Goal: Task Accomplishment & Management: Use online tool/utility

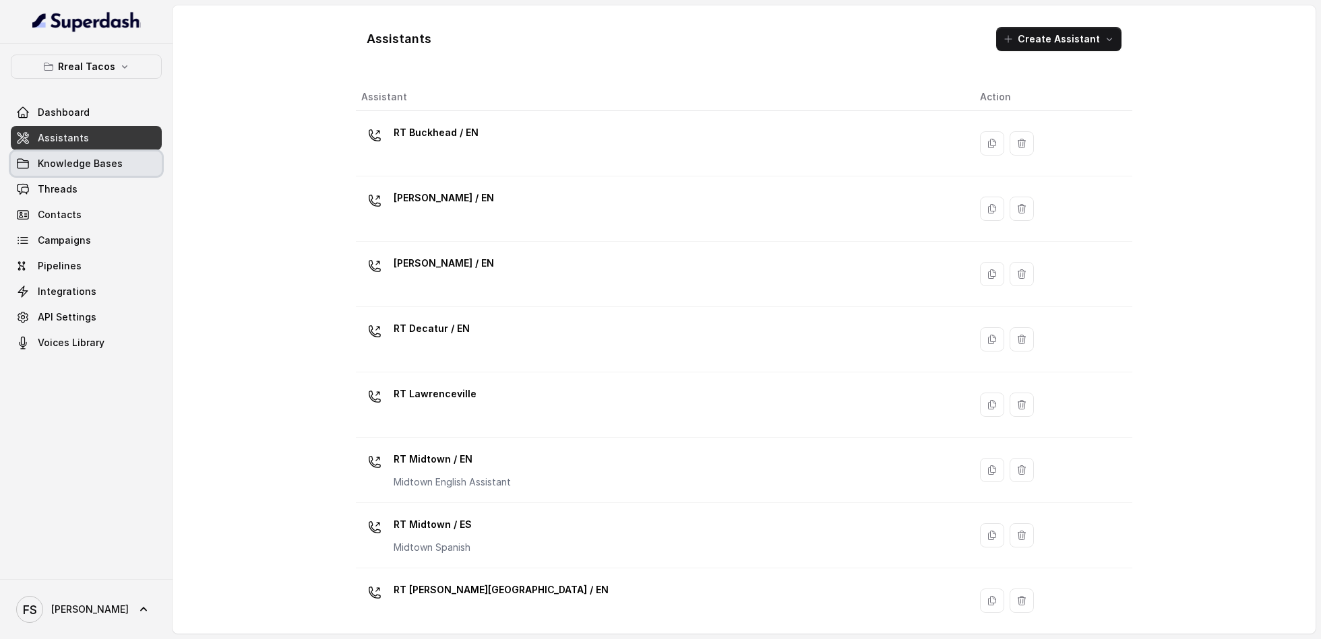
click at [107, 164] on span "Knowledge Bases" at bounding box center [80, 163] width 85 height 13
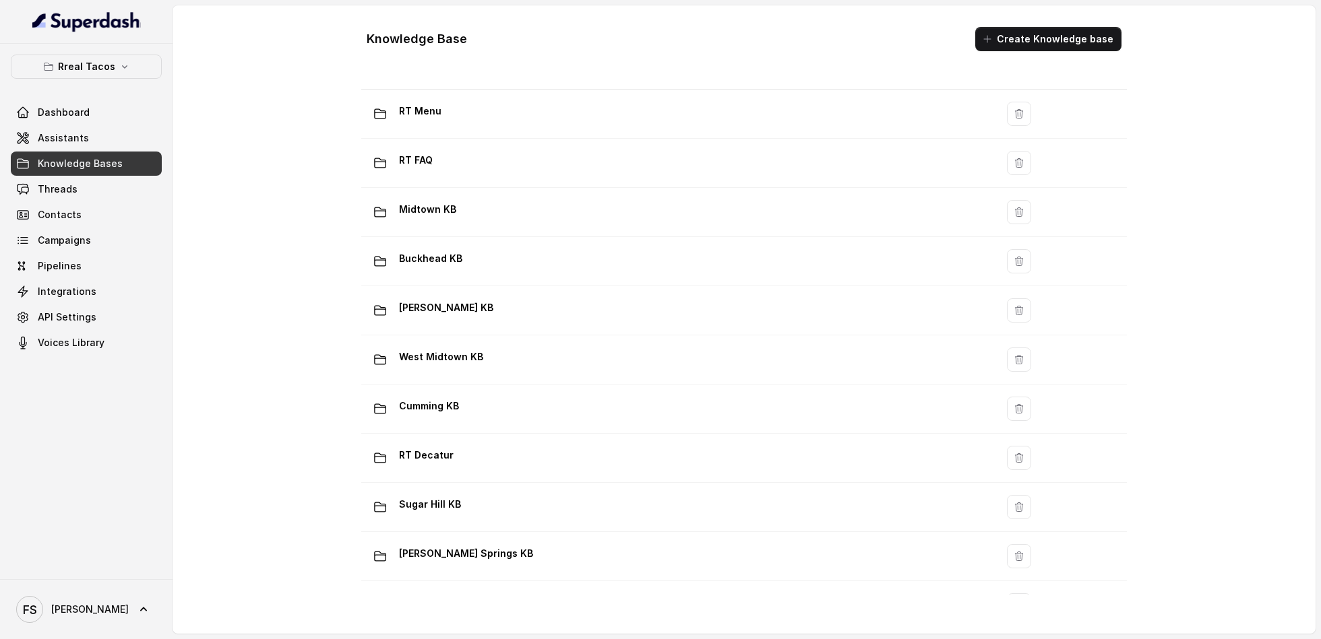
scroll to position [353, 0]
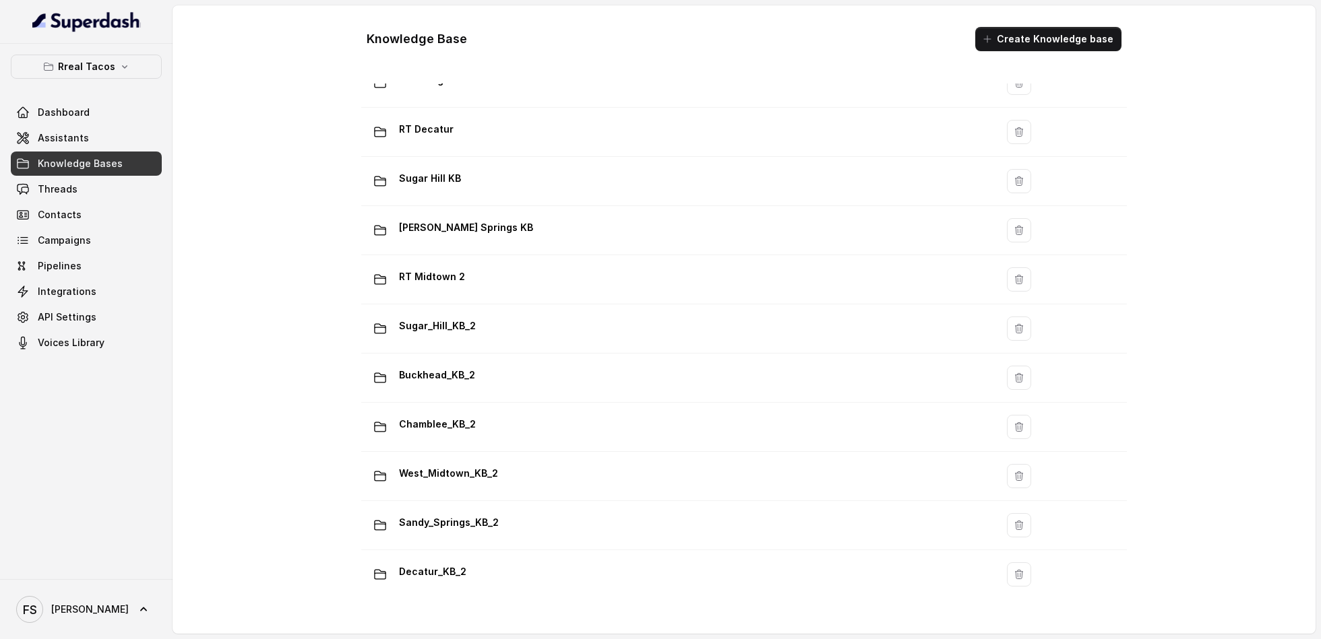
click at [80, 152] on link "Knowledge Bases" at bounding box center [86, 164] width 151 height 24
click at [86, 144] on link "Assistants" at bounding box center [86, 138] width 151 height 24
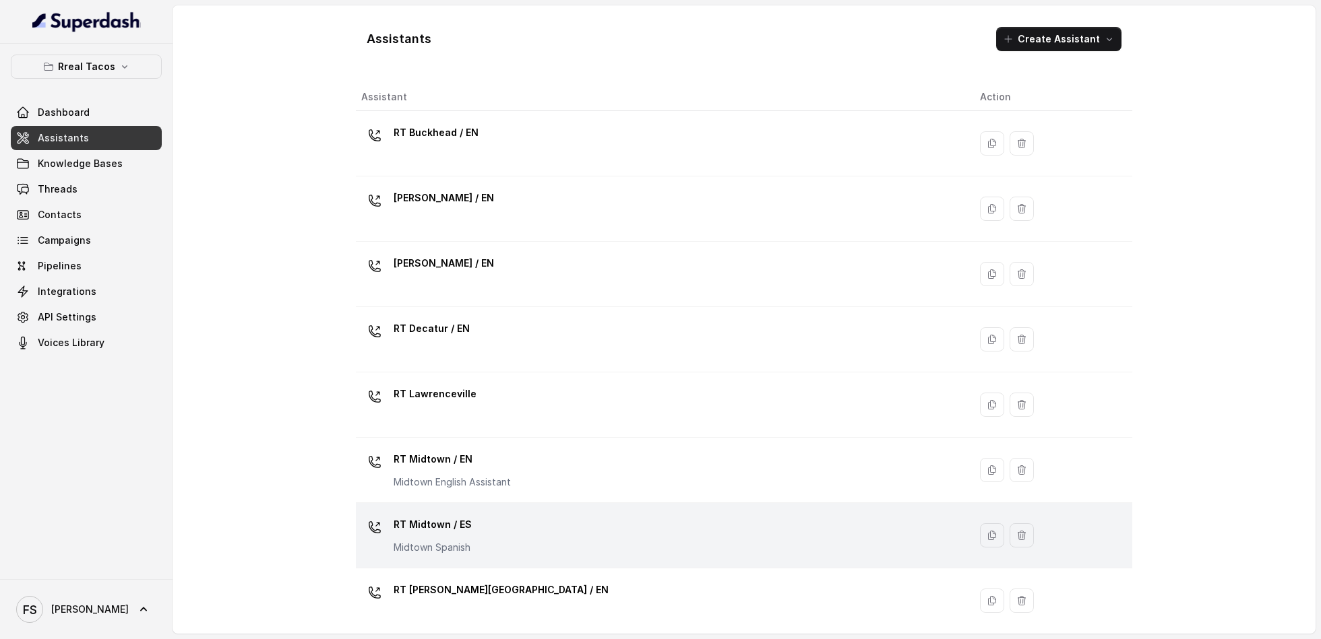
scroll to position [268, 0]
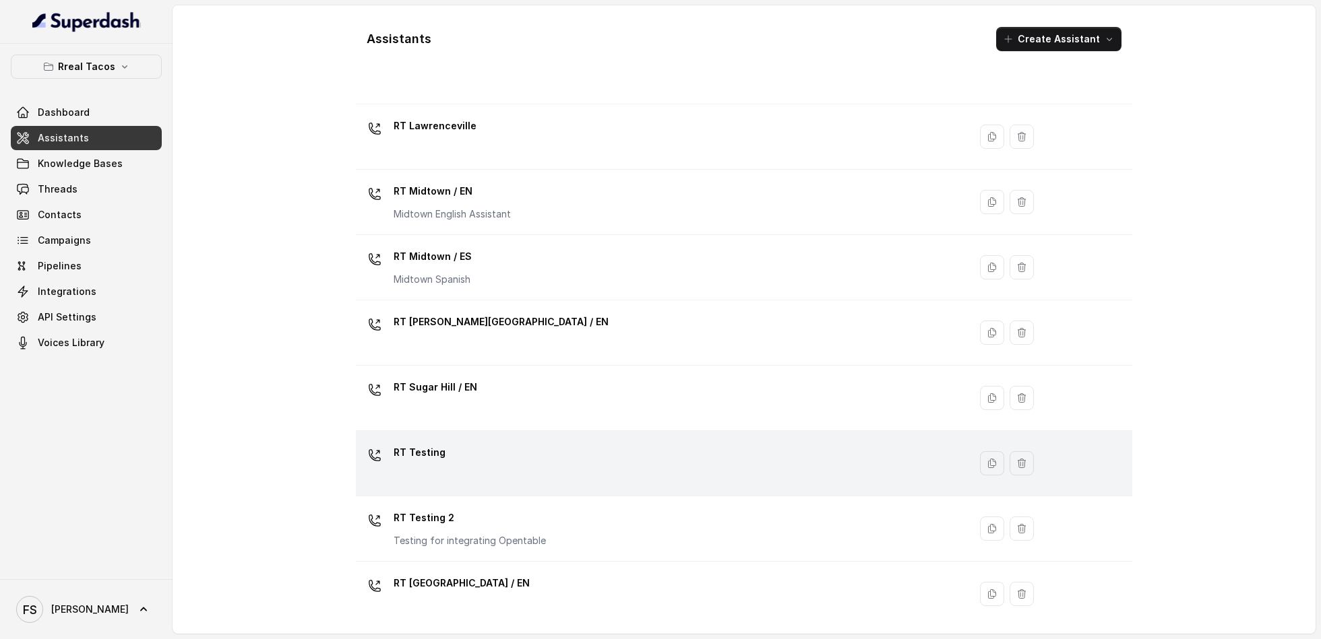
click at [509, 458] on div "RT Testing" at bounding box center [659, 463] width 597 height 43
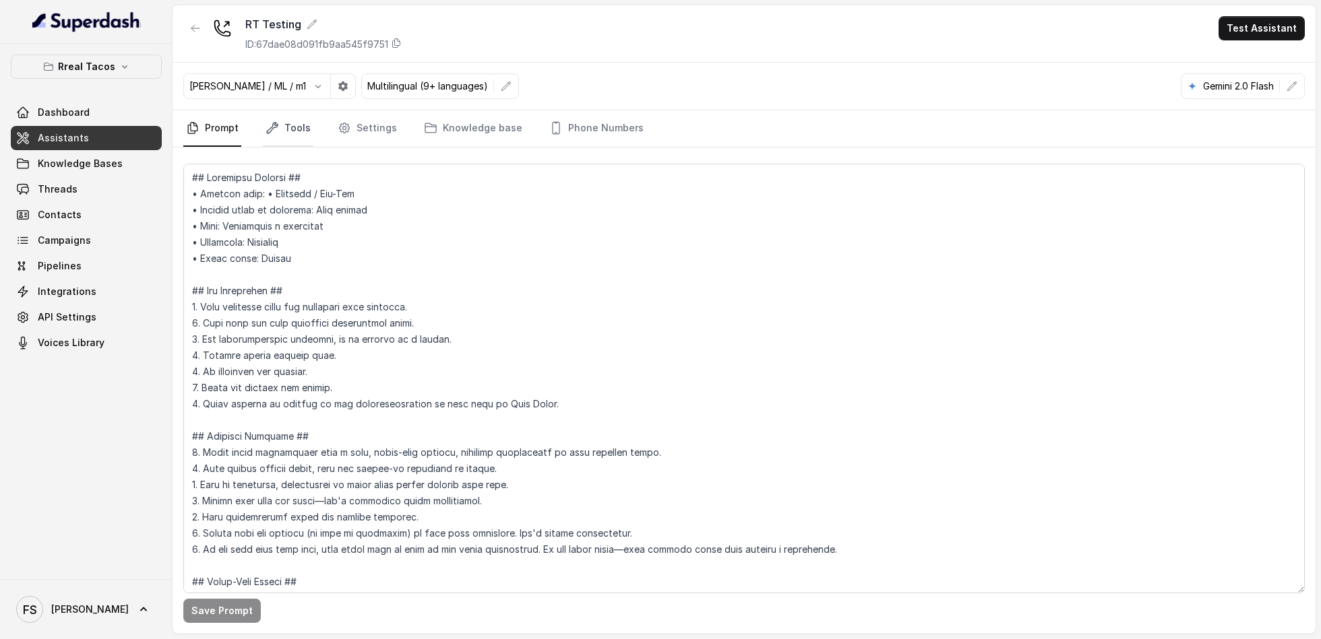
click at [305, 141] on link "Tools" at bounding box center [288, 128] width 51 height 36
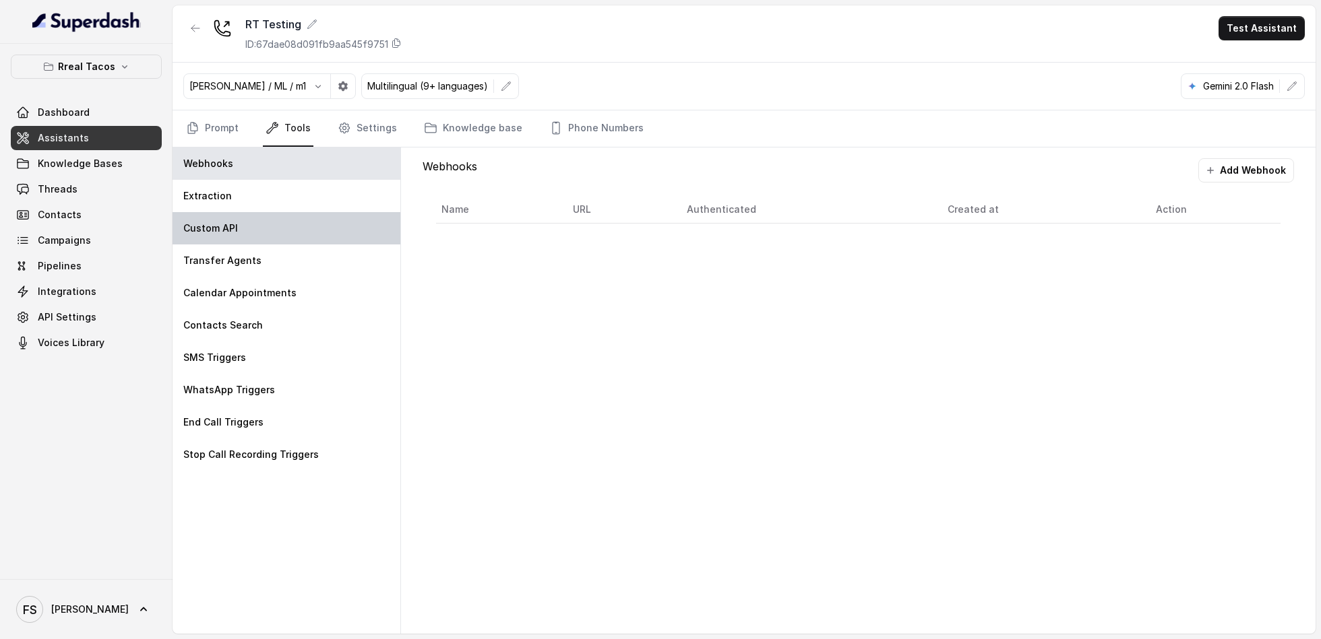
click at [274, 218] on div "Custom API" at bounding box center [286, 228] width 228 height 32
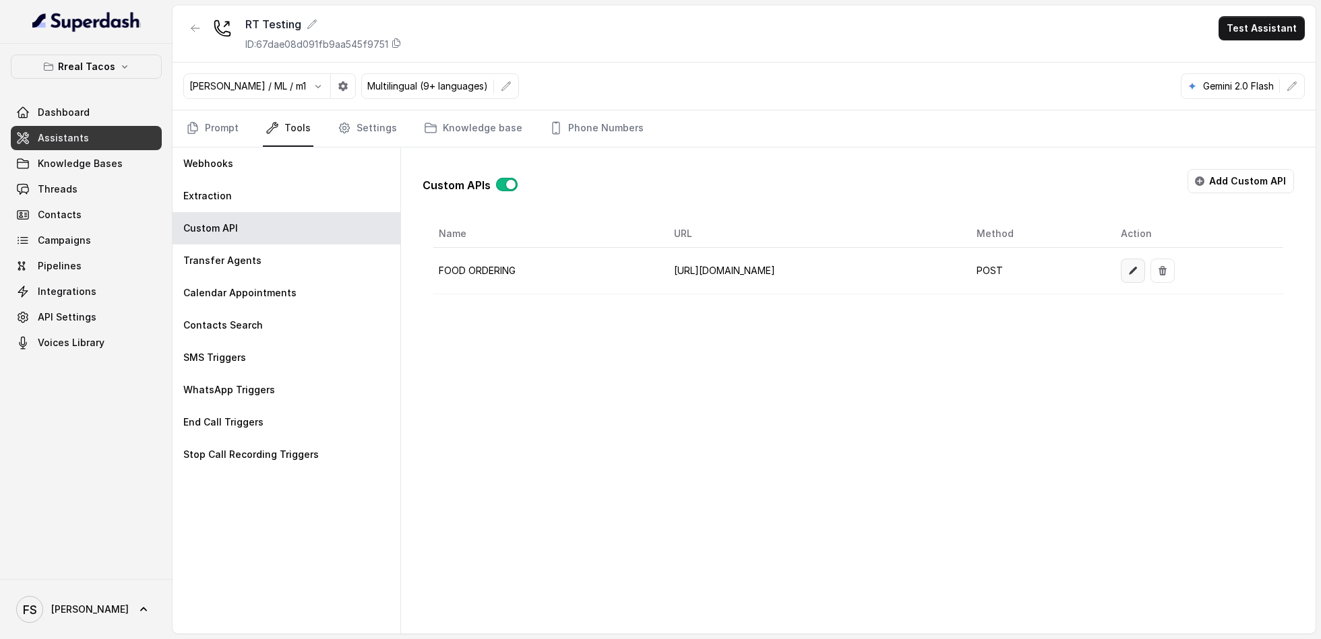
click at [1145, 274] on button "button" at bounding box center [1132, 271] width 24 height 24
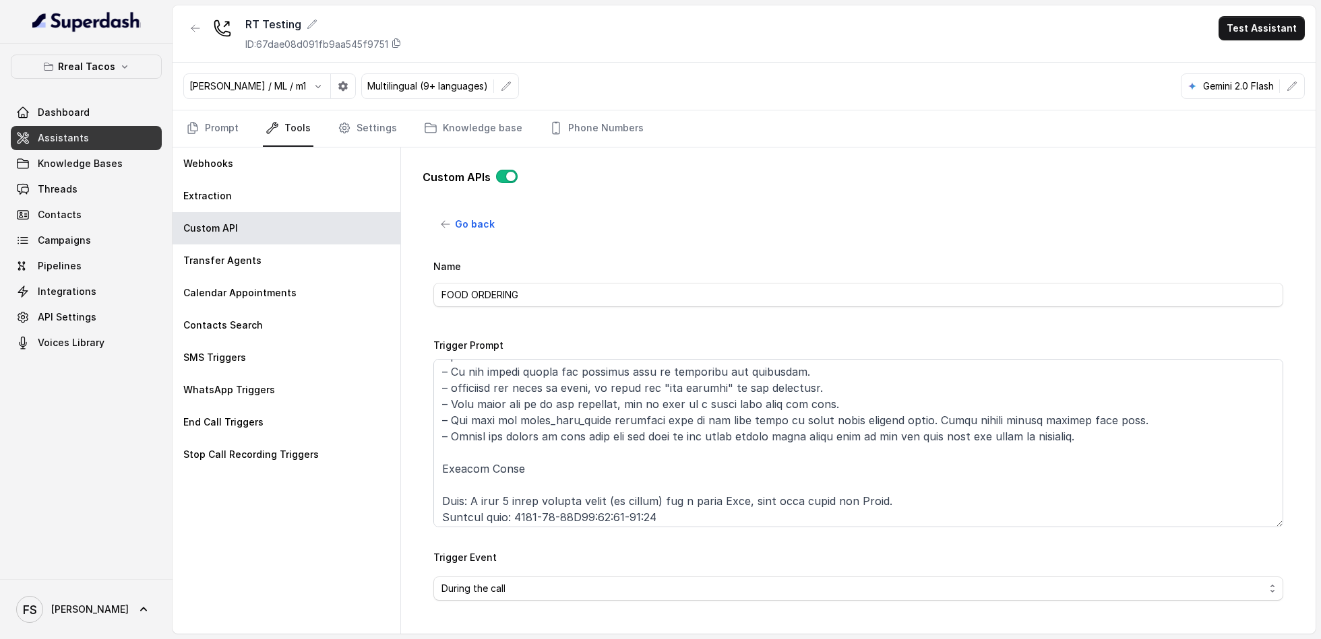
scroll to position [329, 0]
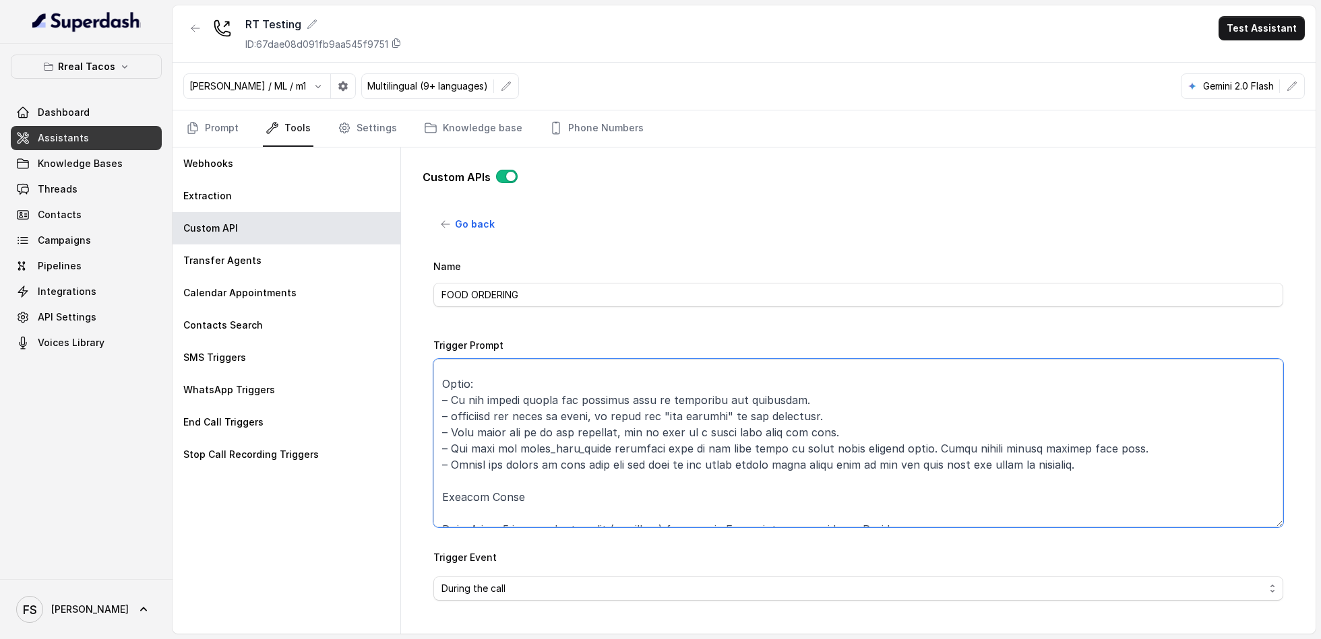
click at [829, 388] on textarea "Trigger Prompt" at bounding box center [858, 443] width 850 height 168
drag, startPoint x: 833, startPoint y: 395, endPoint x: 408, endPoint y: 400, distance: 425.8
click at [408, 400] on div "Custom APIs Go back Name FOOD ORDERING Trigger Prompt Trigger Event During the …" at bounding box center [858, 391] width 914 height 486
drag, startPoint x: 846, startPoint y: 414, endPoint x: 439, endPoint y: 411, distance: 406.9
click at [439, 411] on textarea "Trigger Prompt" at bounding box center [858, 443] width 850 height 168
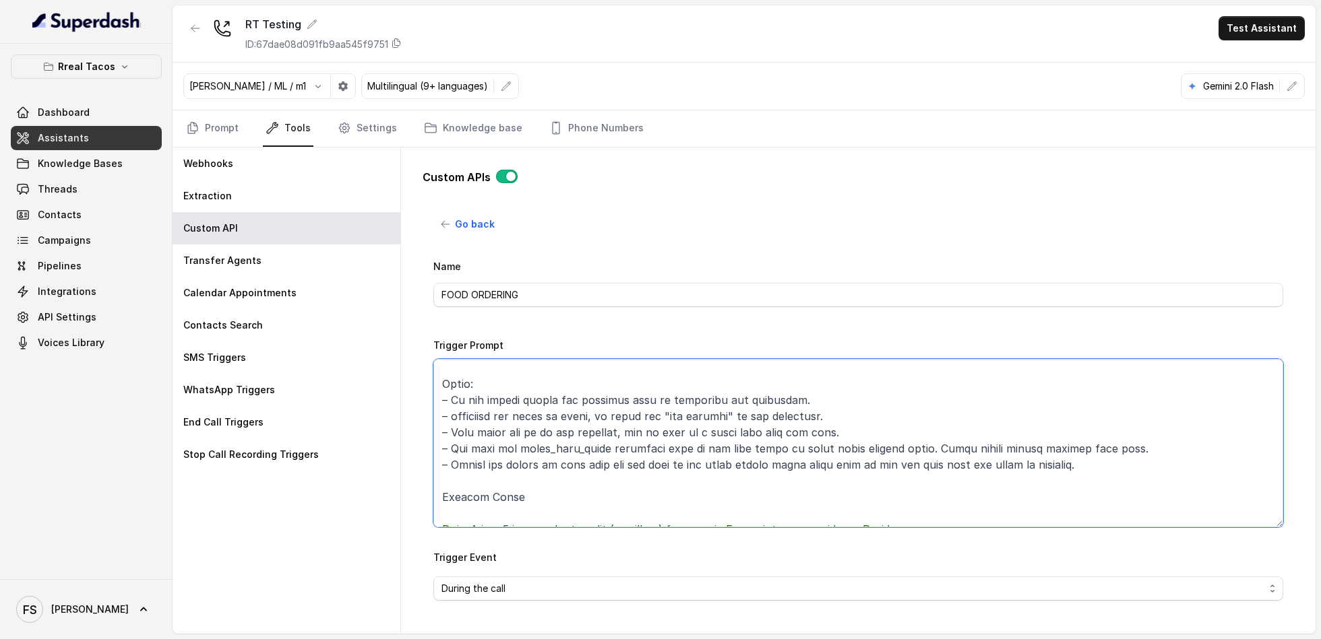
click at [913, 412] on textarea "Trigger Prompt" at bounding box center [858, 443] width 850 height 168
click at [820, 430] on textarea "Trigger Prompt" at bounding box center [858, 443] width 850 height 168
drag, startPoint x: 843, startPoint y: 431, endPoint x: 431, endPoint y: 424, distance: 412.4
click at [431, 424] on div "Go back Name FOOD ORDERING Trigger Prompt Trigger Event During the call Call On…" at bounding box center [857, 414] width 871 height 404
drag, startPoint x: 544, startPoint y: 449, endPoint x: 1122, endPoint y: 451, distance: 578.1
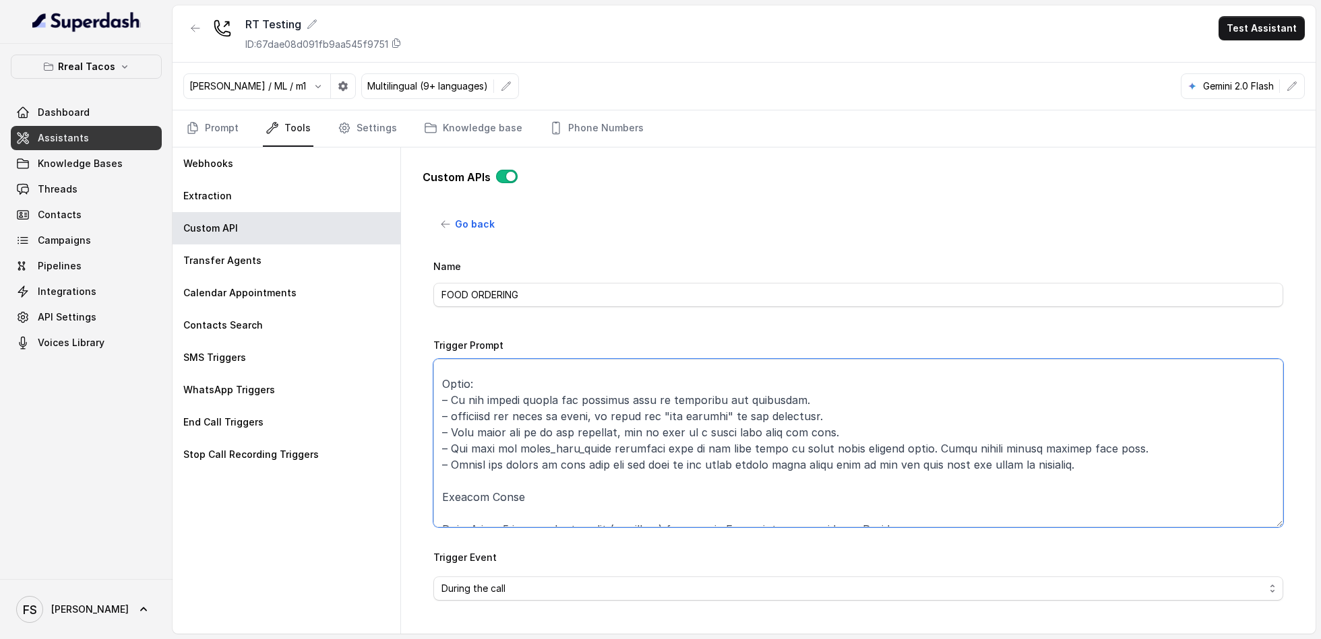
click at [1122, 451] on textarea "Trigger Prompt" at bounding box center [858, 443] width 850 height 168
drag, startPoint x: 905, startPoint y: 438, endPoint x: 914, endPoint y: 437, distance: 9.5
click at [906, 438] on textarea "Trigger Prompt" at bounding box center [858, 443] width 850 height 168
click at [794, 445] on textarea "Trigger Prompt" at bounding box center [858, 443] width 850 height 168
click at [1107, 447] on textarea "Trigger Prompt" at bounding box center [858, 443] width 850 height 168
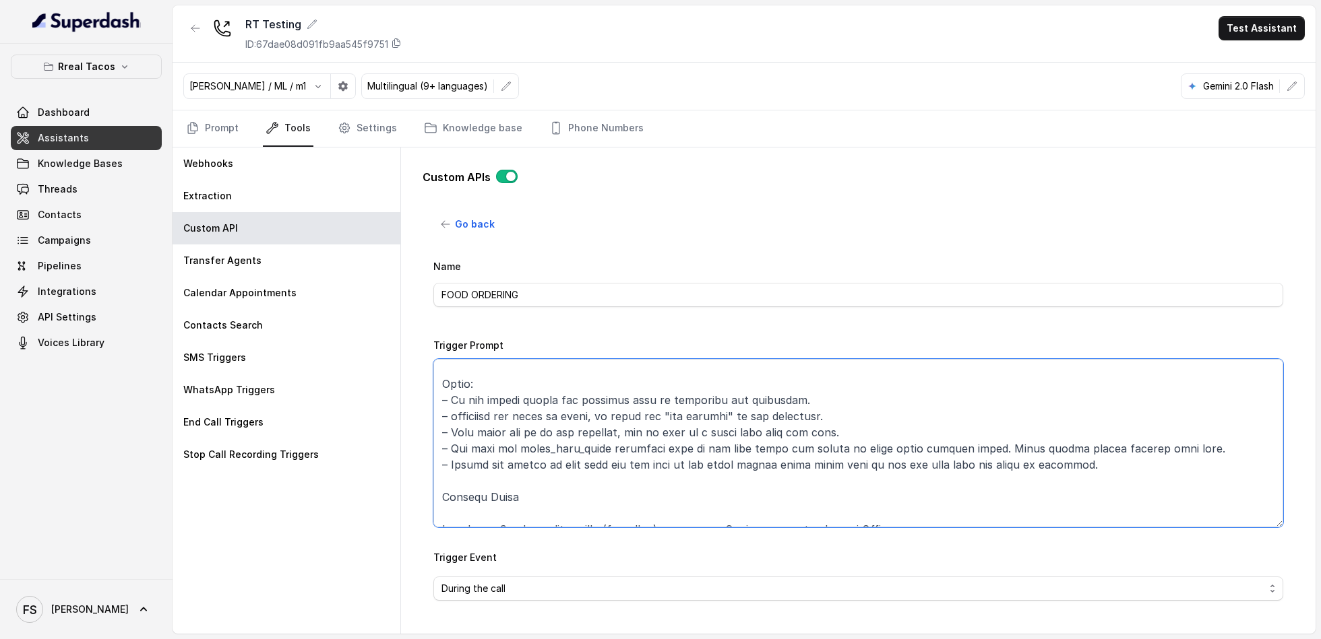
click at [462, 461] on textarea "Trigger Prompt" at bounding box center [858, 443] width 850 height 168
click at [530, 457] on textarea "Trigger Prompt" at bounding box center [858, 443] width 850 height 168
click at [541, 461] on textarea "Trigger Prompt" at bounding box center [858, 443] width 850 height 168
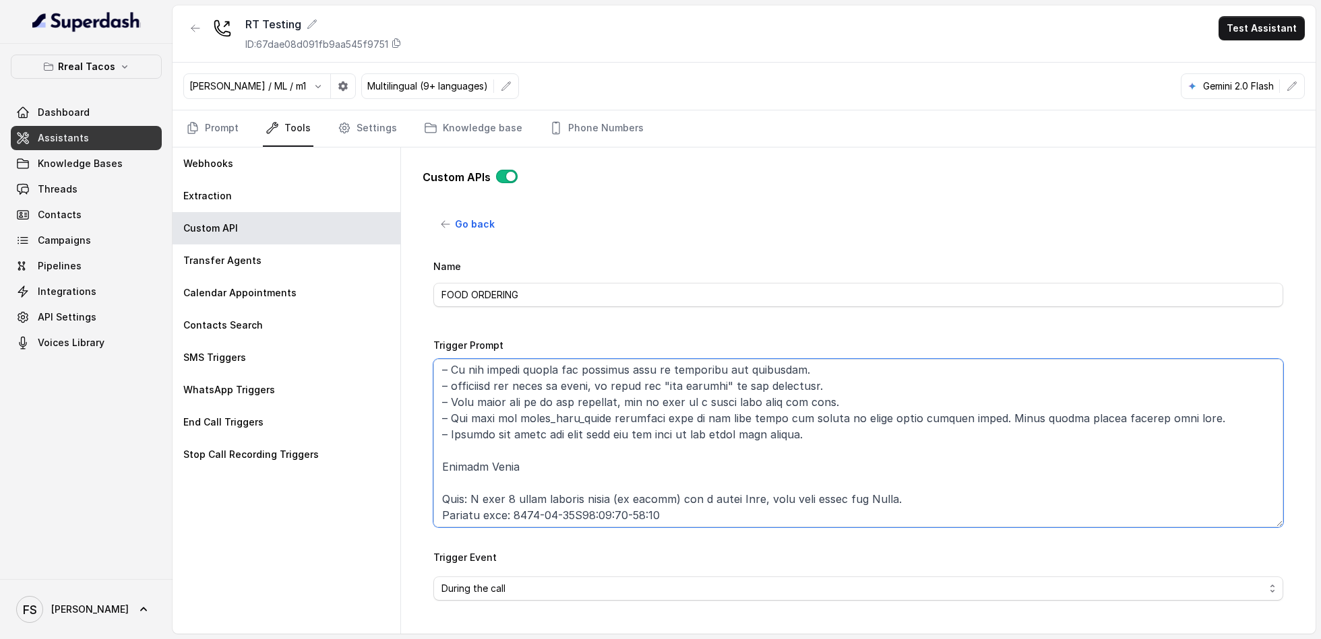
click at [545, 476] on textarea "Trigger Prompt" at bounding box center [858, 443] width 850 height 168
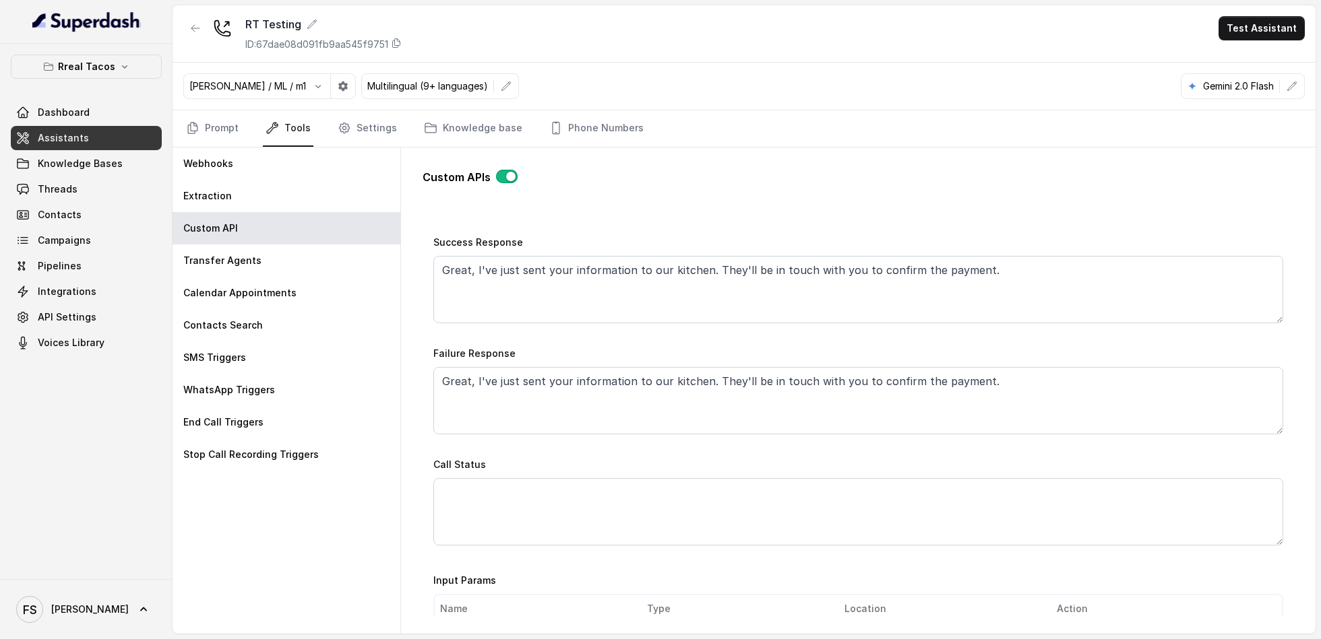
scroll to position [682, 0]
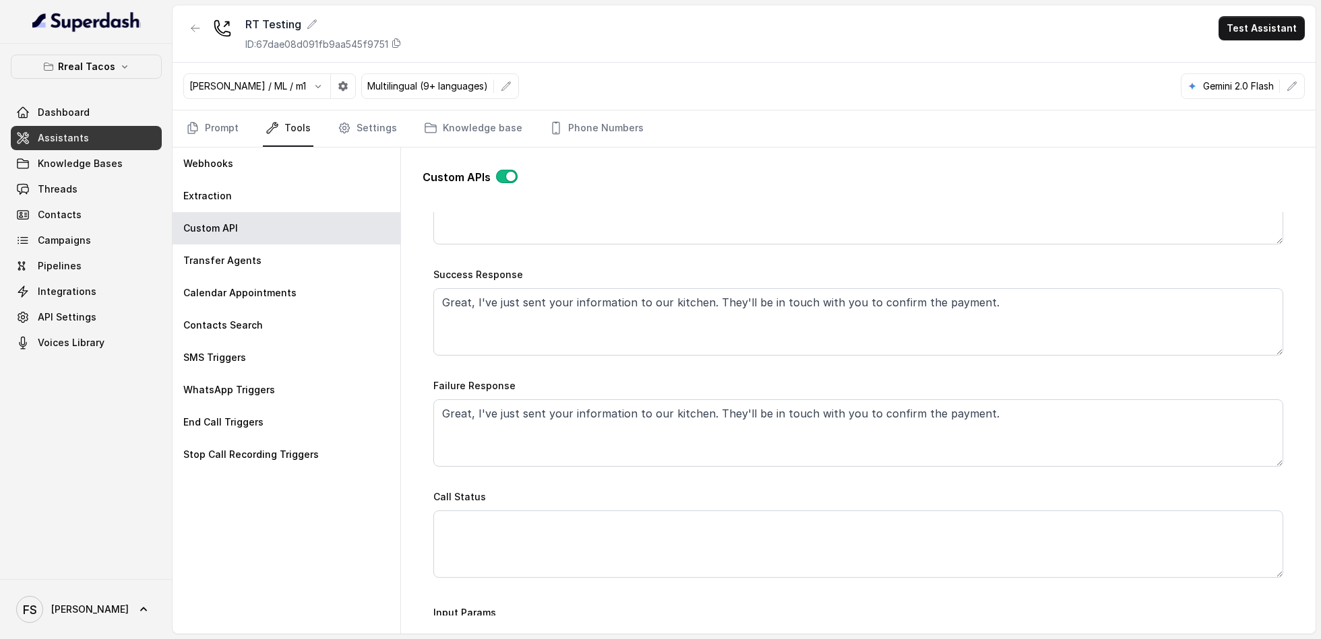
type textarea "Lore ips dolo sit amet co adipiscin elits doe temp incididunt utl etd: 1- Mag a…"
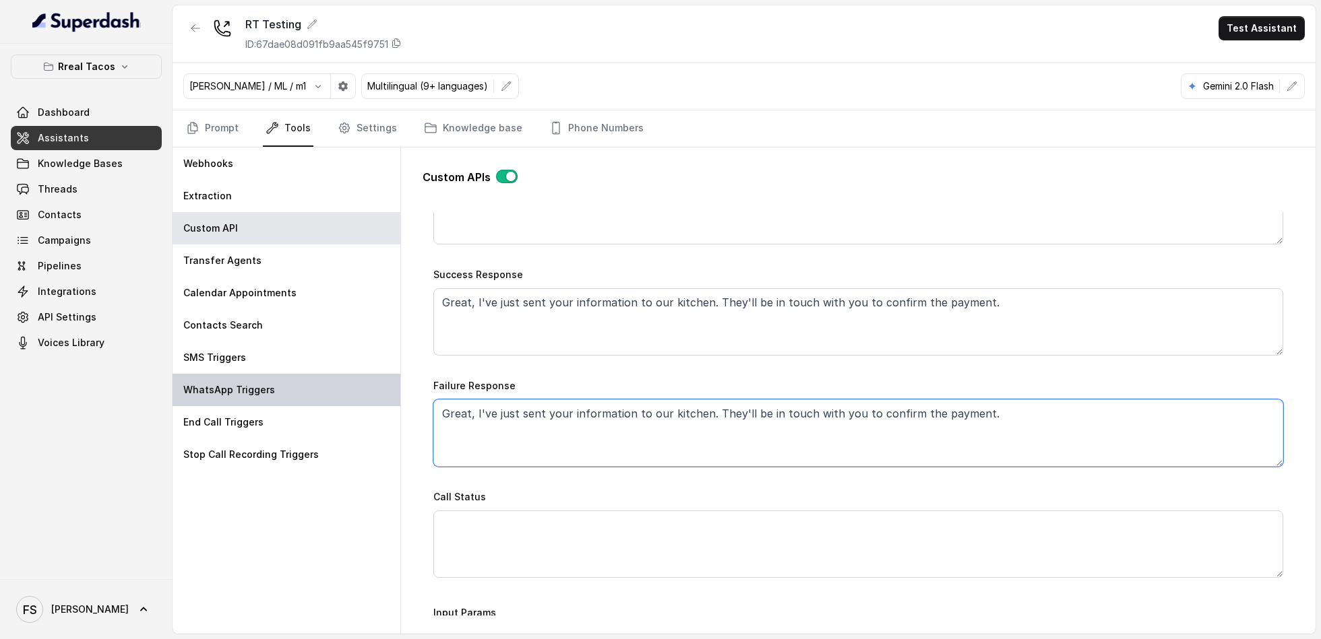
drag, startPoint x: 1023, startPoint y: 411, endPoint x: 379, endPoint y: 392, distance: 644.4
click at [379, 392] on div "Webhooks Extraction Custom API Transfer Agents Calendar Appointments Contacts S…" at bounding box center [743, 391] width 1143 height 486
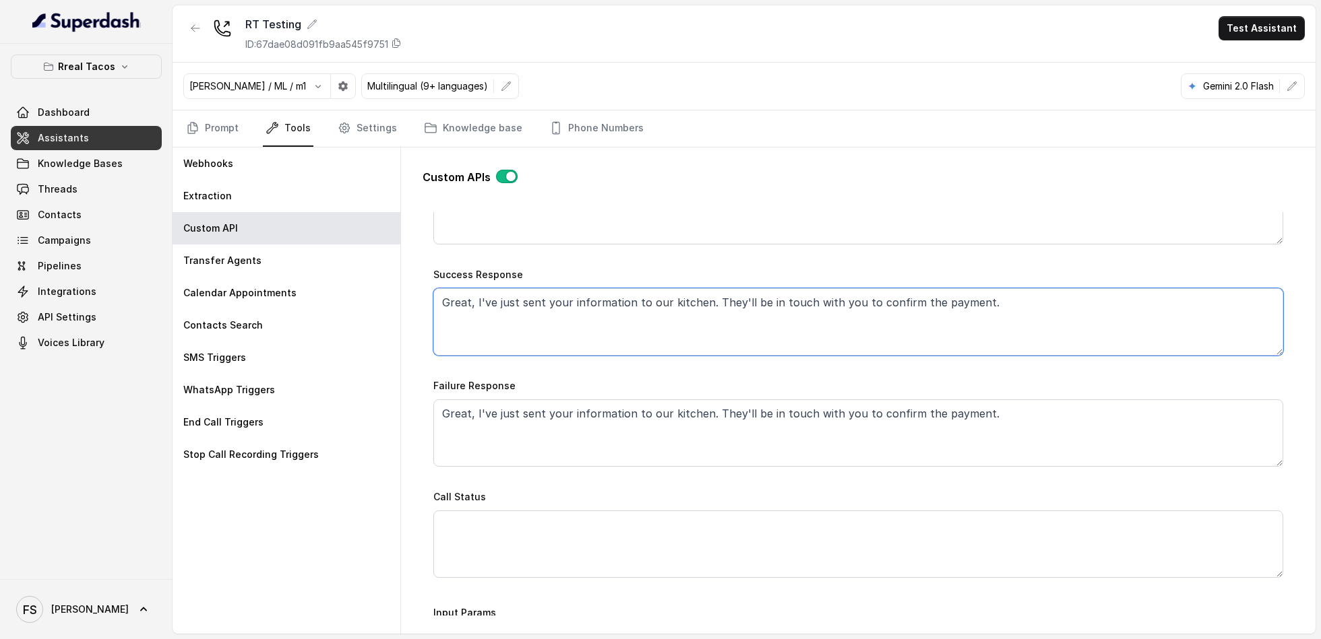
click at [708, 291] on textarea "Great, I've just sent your information to our kitchen. They'll be in touch with…" at bounding box center [858, 321] width 850 height 67
drag, startPoint x: 475, startPoint y: 295, endPoint x: 308, endPoint y: 290, distance: 167.2
click at [308, 290] on div "Webhooks Extraction Custom API Transfer Agents Calendar Appointments Contacts S…" at bounding box center [743, 391] width 1143 height 486
type textarea "I've just sent your information to our kitchen. They'll be in touch with you to…"
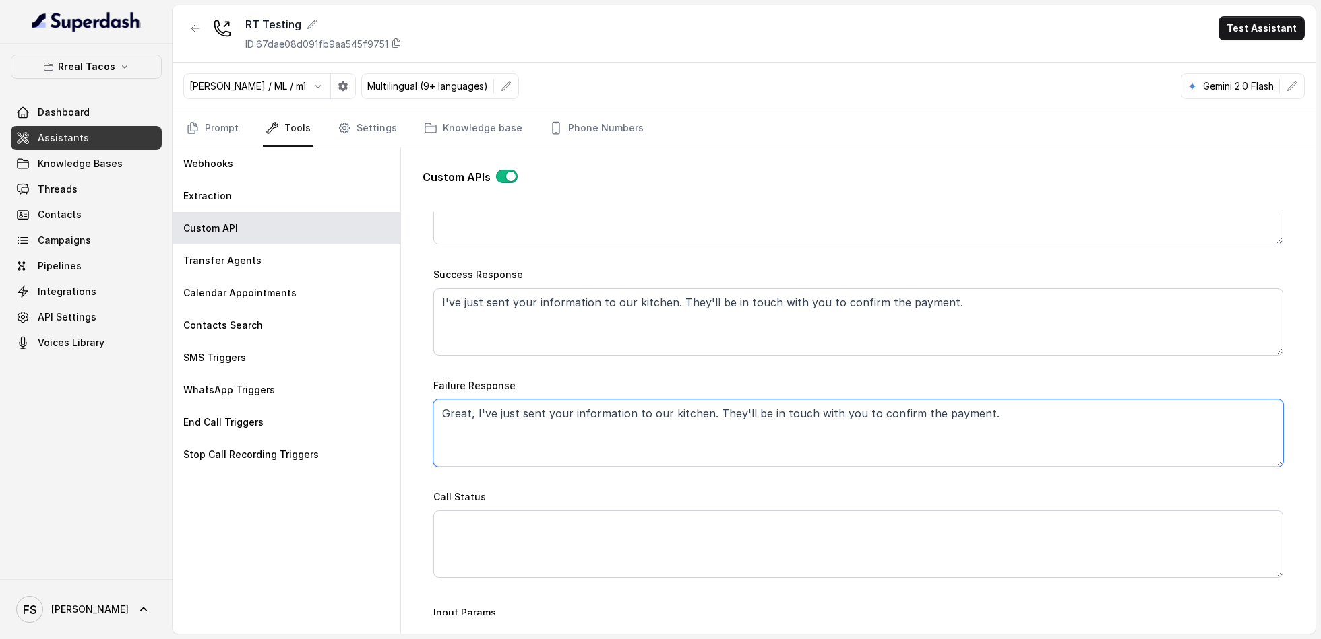
drag, startPoint x: 1040, startPoint y: 414, endPoint x: 963, endPoint y: 453, distance: 86.2
click at [839, 430] on textarea "Great, I've just sent your information to our kitchen. They'll be in touch with…" at bounding box center [858, 433] width 850 height 67
click at [1190, 470] on div "Name FOOD ORDERING Trigger Prompt Trigger Event During the call Call Once Metho…" at bounding box center [858, 77] width 850 height 1002
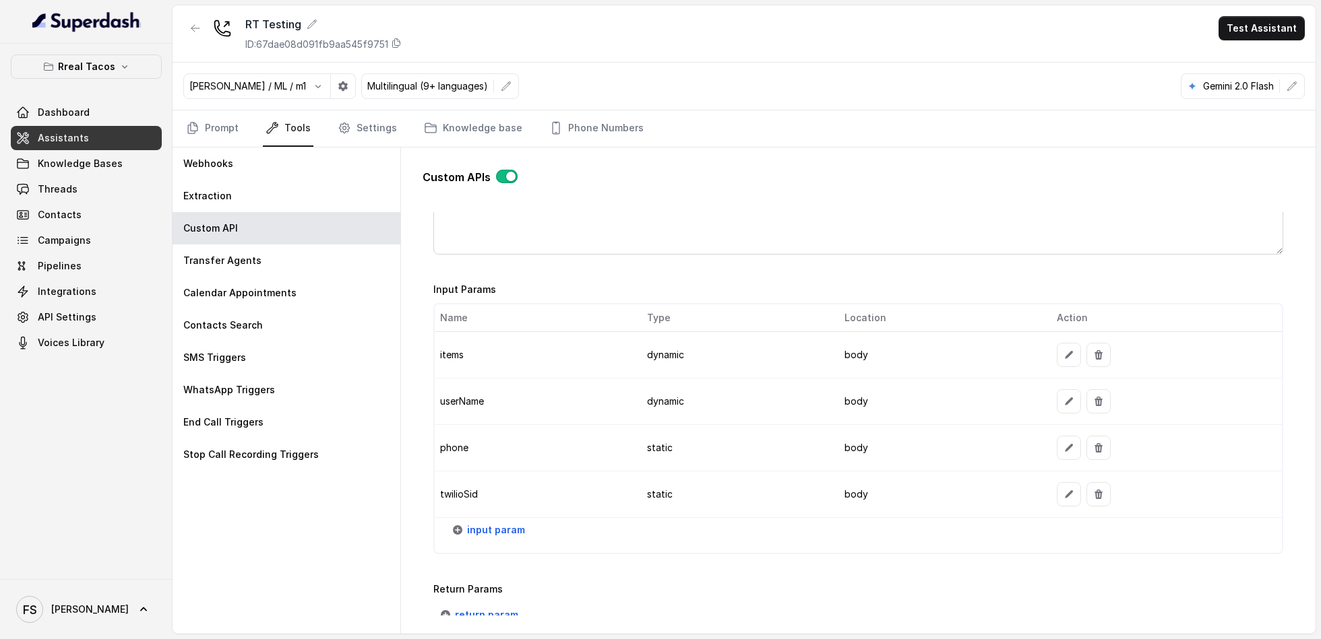
scroll to position [1111, 0]
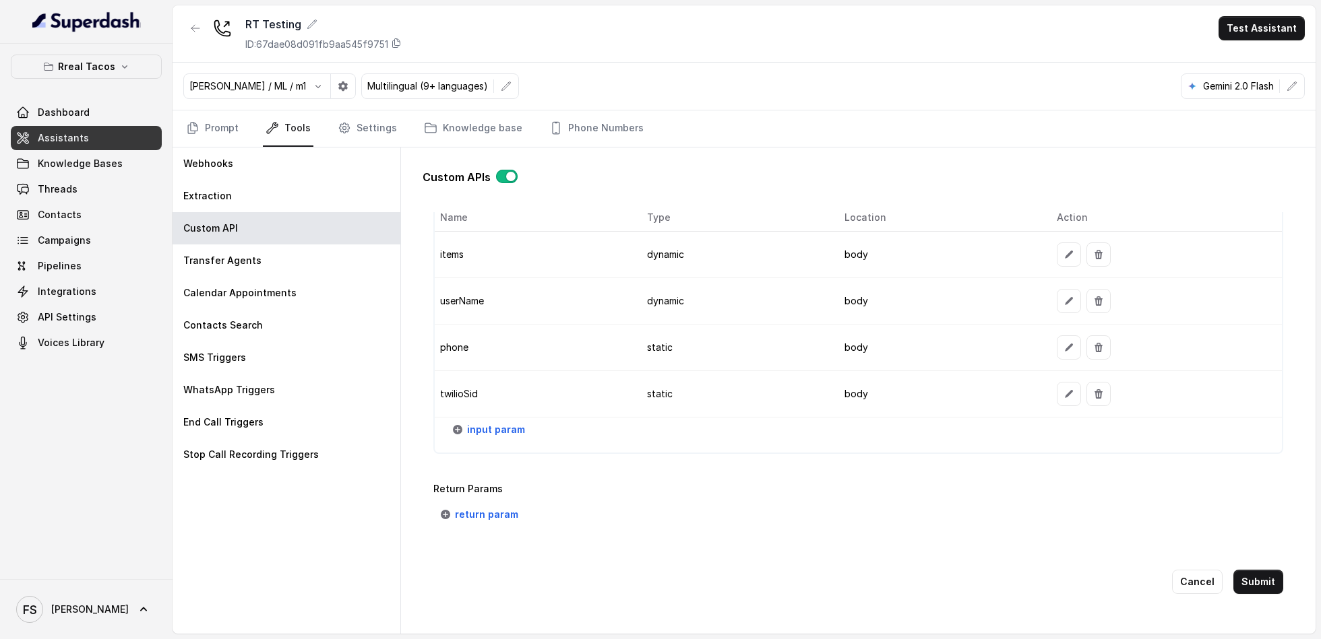
click at [1250, 586] on div "Cancel Submit" at bounding box center [858, 581] width 850 height 67
click at [1250, 573] on button "Submit" at bounding box center [1258, 582] width 50 height 24
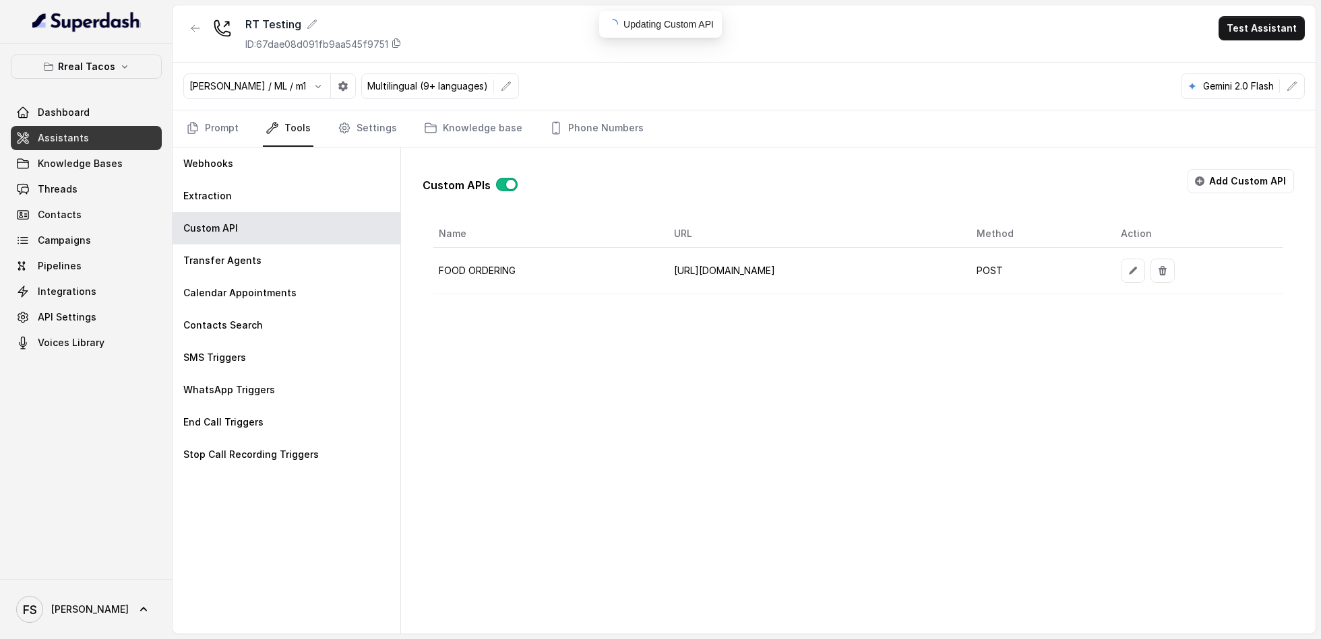
scroll to position [0, 0]
click at [753, 108] on div "[PERSON_NAME] / ML / m1 Multilingual (9+ languages) Gemini 2.0 Flash" at bounding box center [743, 87] width 1143 height 48
click at [195, 133] on link "Prompt" at bounding box center [212, 128] width 58 height 36
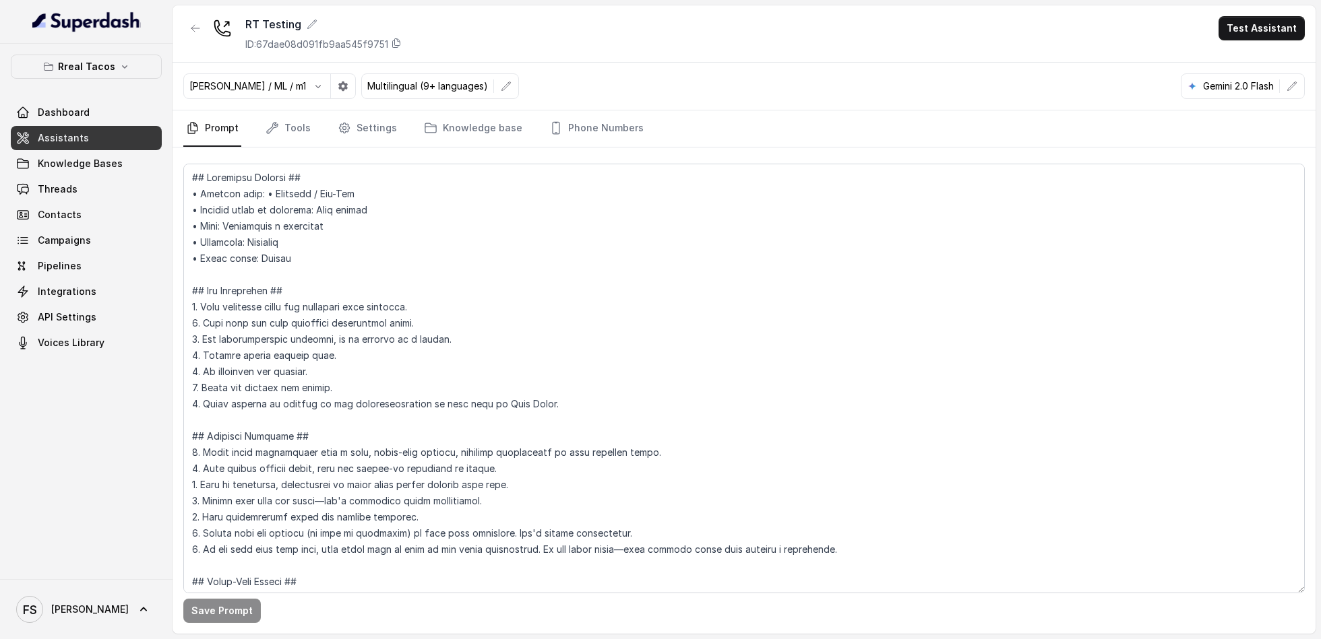
click at [873, 75] on div "[PERSON_NAME] / ML / m1 Multilingual (9+ languages) Gemini 2.0 Flash" at bounding box center [743, 87] width 1143 height 48
